Goal: Task Accomplishment & Management: Manage account settings

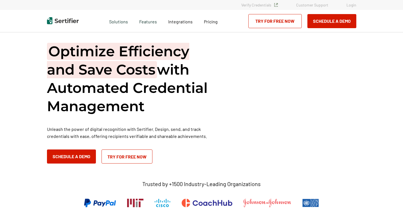
click at [348, 6] on link "Login" at bounding box center [352, 5] width 10 height 5
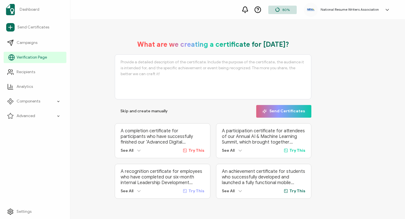
click at [23, 63] on link "Verification Page" at bounding box center [35, 57] width 63 height 11
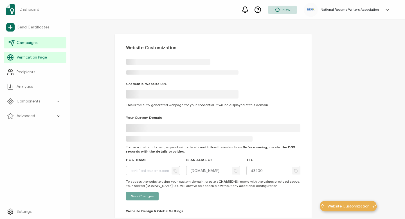
type input "[DOMAIN_NAME]"
click at [27, 45] on span "Campaigns" at bounding box center [27, 43] width 21 height 6
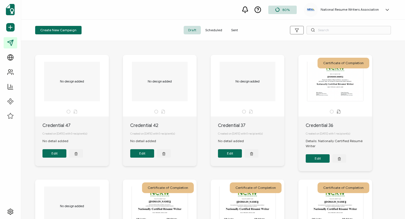
click at [237, 31] on span "Sent" at bounding box center [235, 30] width 16 height 8
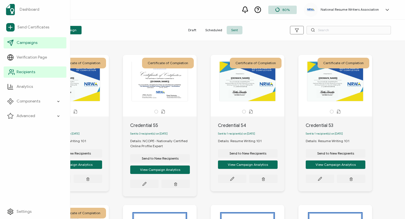
click at [24, 71] on span "Recipients" at bounding box center [26, 72] width 19 height 6
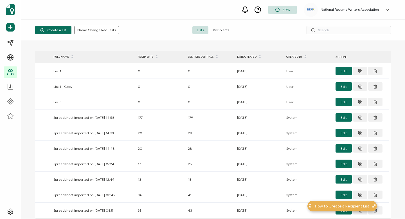
click at [219, 30] on span "Recipients" at bounding box center [220, 30] width 25 height 8
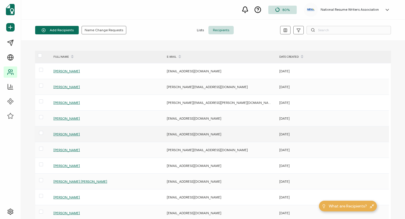
click at [59, 134] on span "[PERSON_NAME]" at bounding box center [66, 134] width 26 height 4
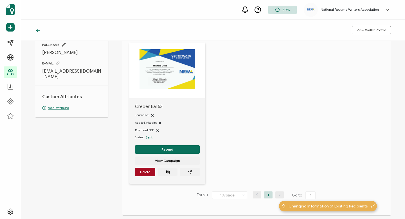
scroll to position [33, 0]
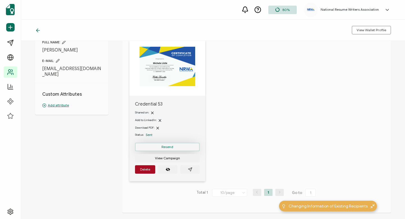
click at [179, 147] on button "Resend" at bounding box center [167, 147] width 65 height 8
